Goal: Information Seeking & Learning: Compare options

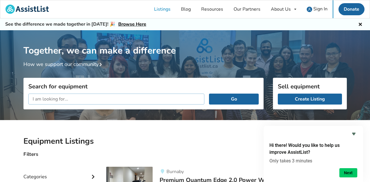
click at [51, 100] on input "text" at bounding box center [116, 99] width 176 height 11
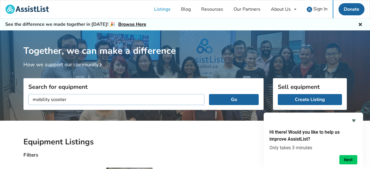
type input "mobility scooter"
click at [209, 94] on button "Go" at bounding box center [233, 99] width 49 height 11
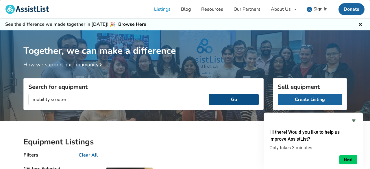
click at [215, 100] on button "Go" at bounding box center [233, 99] width 49 height 11
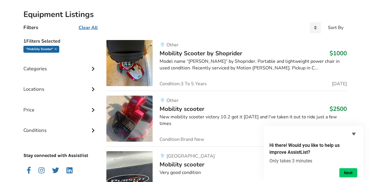
scroll to position [139, 0]
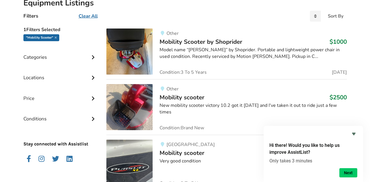
click at [172, 40] on span "Mobility Scooter by Shoprider" at bounding box center [200, 42] width 83 height 8
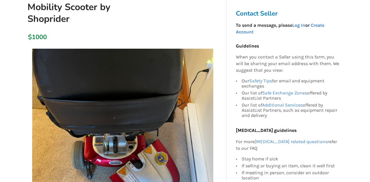
scroll to position [46, 0]
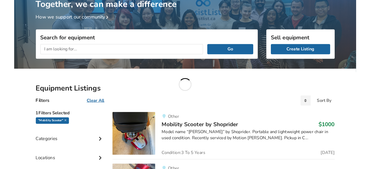
scroll to position [139, 0]
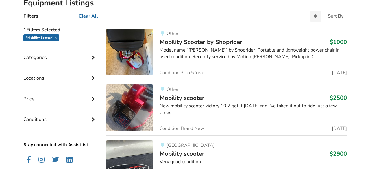
click at [213, 32] on div "Other" at bounding box center [252, 33] width 187 height 5
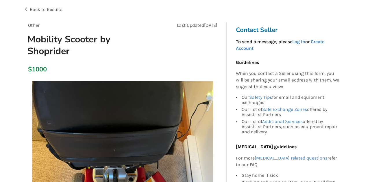
scroll to position [46, 0]
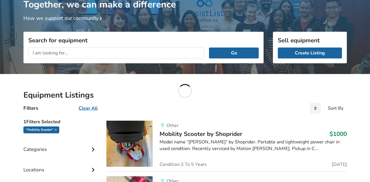
scroll to position [139, 0]
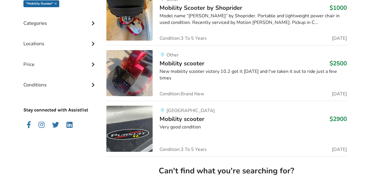
scroll to position [173, 0]
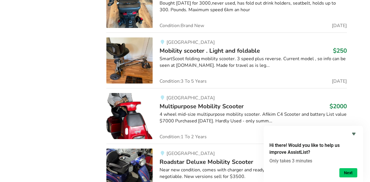
scroll to position [752, 0]
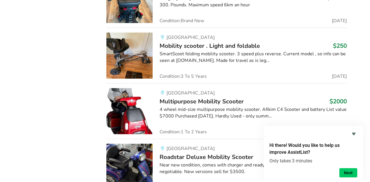
click at [172, 50] on span "Mobility scooter . Light and foldable" at bounding box center [209, 46] width 100 height 8
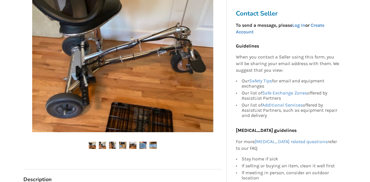
scroll to position [185, 0]
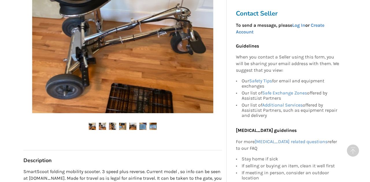
click at [87, 126] on ul at bounding box center [122, 127] width 198 height 8
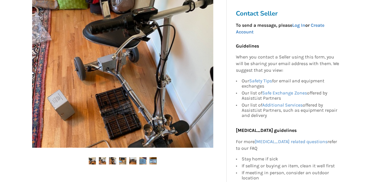
scroll to position [162, 0]
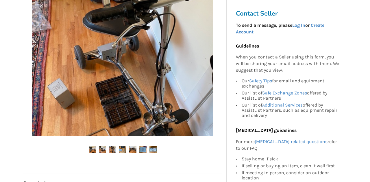
click at [100, 149] on img at bounding box center [102, 149] width 7 height 7
click at [120, 151] on img at bounding box center [122, 149] width 7 height 7
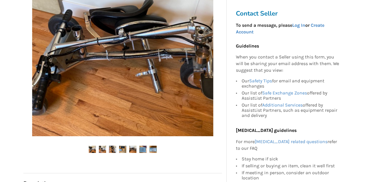
click at [120, 151] on img at bounding box center [122, 149] width 7 height 7
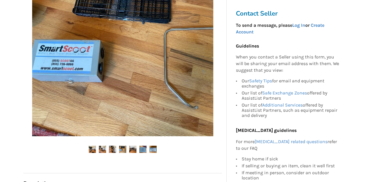
click at [129, 147] on img at bounding box center [132, 149] width 7 height 7
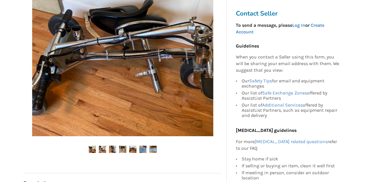
click at [143, 146] on img at bounding box center [142, 149] width 7 height 7
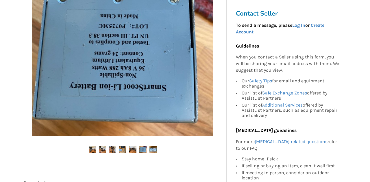
click at [153, 147] on img at bounding box center [152, 149] width 7 height 7
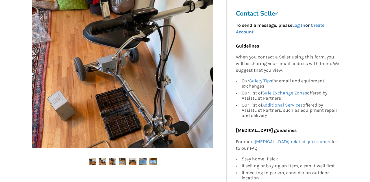
scroll to position [150, 0]
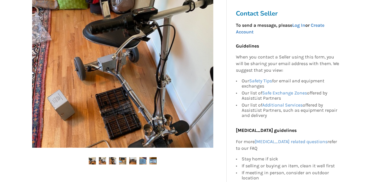
click at [94, 161] on img at bounding box center [92, 161] width 7 height 7
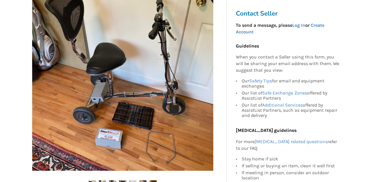
scroll to position [115, 0]
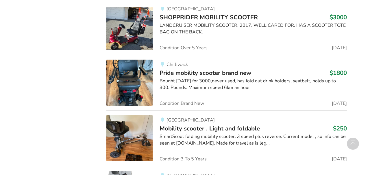
scroll to position [752, 0]
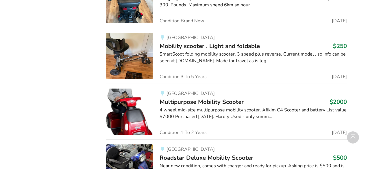
click at [51, 103] on div "1 Filters Selected "mobility scooter" Categories Bathroom Safety Bedroom Equipm…" at bounding box center [60, 3] width 83 height 1187
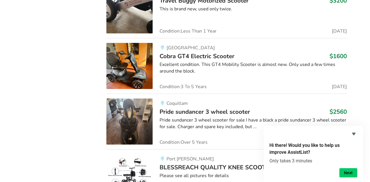
scroll to position [2707, 0]
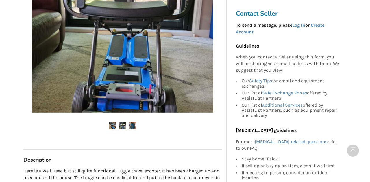
scroll to position [173, 0]
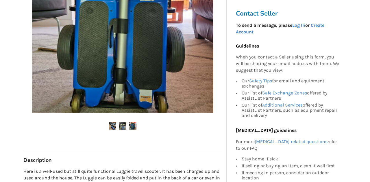
click at [113, 124] on img at bounding box center [112, 126] width 7 height 7
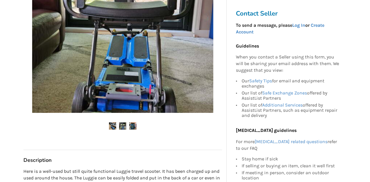
click at [122, 129] on img at bounding box center [122, 126] width 7 height 7
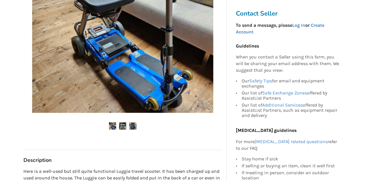
click at [110, 124] on img at bounding box center [112, 126] width 7 height 7
click at [114, 77] on img at bounding box center [122, 22] width 181 height 181
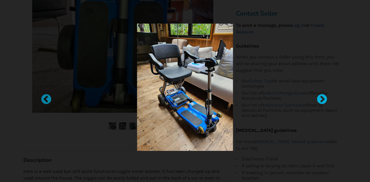
click at [320, 98] on div at bounding box center [319, 97] width 6 height 6
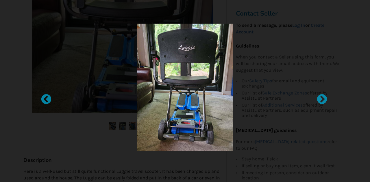
click at [320, 98] on div at bounding box center [319, 97] width 6 height 6
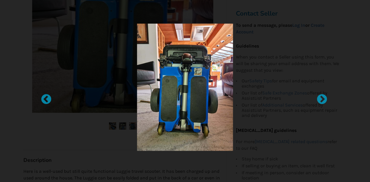
click at [320, 98] on div at bounding box center [319, 97] width 6 height 6
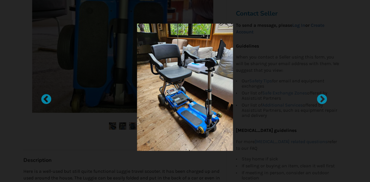
click at [67, 143] on div at bounding box center [185, 97] width 246 height 152
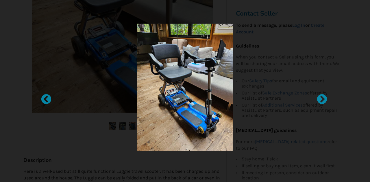
click at [281, 130] on div at bounding box center [184, 88] width 229 height 128
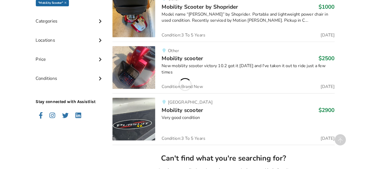
scroll to position [2707, 0]
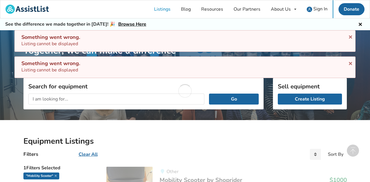
scroll to position [2707, 0]
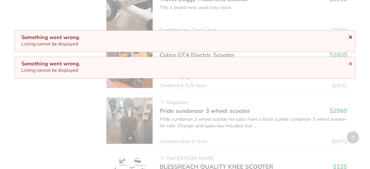
click at [350, 38] on icon at bounding box center [349, 36] width 5 height 5
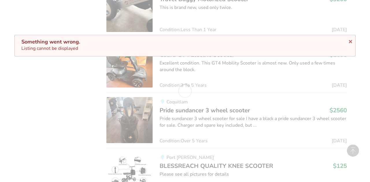
click at [348, 45] on div "Something went wrong. Listing cannot be displayed" at bounding box center [184, 45] width 327 height 13
click at [350, 40] on icon at bounding box center [349, 40] width 5 height 5
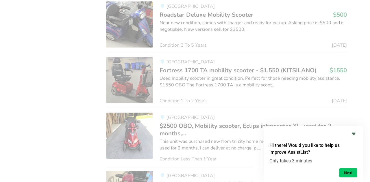
scroll to position [907, 0]
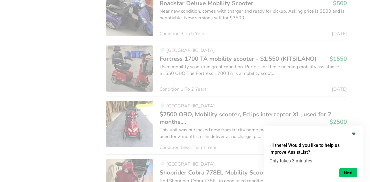
click at [223, 7] on span "Roadstar Deluxe Mobility Scooter" at bounding box center [206, 3] width 94 height 8
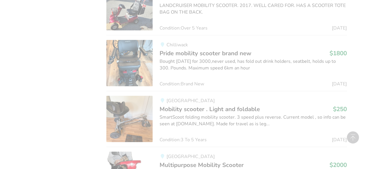
scroll to position [907, 0]
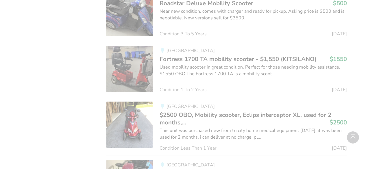
click at [123, 36] on img at bounding box center [129, 13] width 46 height 46
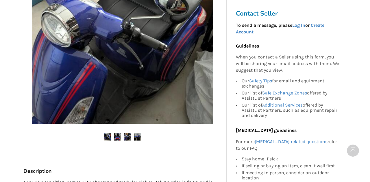
scroll to position [185, 0]
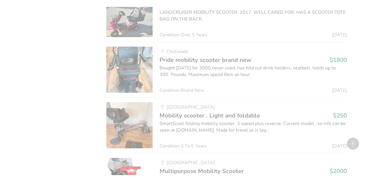
scroll to position [907, 0]
